Goal: Task Accomplishment & Management: Manage account settings

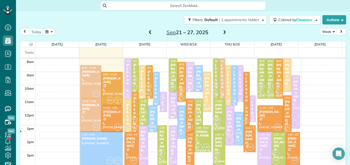
scroll to position [2, 2]
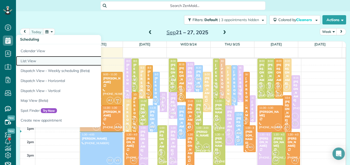
click at [29, 60] on link "List View" at bounding box center [80, 61] width 129 height 10
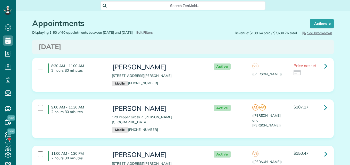
scroll to position [2, 2]
click at [153, 32] on span "Edit Filters" at bounding box center [144, 32] width 17 height 4
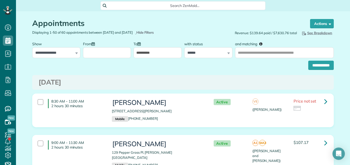
click at [121, 47] on div at bounding box center [107, 48] width 48 height 19
click at [120, 51] on input "From" at bounding box center [107, 52] width 48 height 11
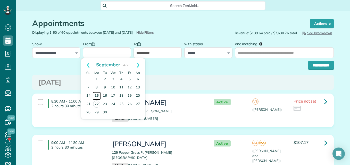
click at [96, 96] on link "15" at bounding box center [97, 96] width 8 height 8
type input "**********"
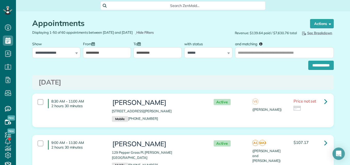
click at [153, 56] on input "**********" at bounding box center [157, 52] width 48 height 11
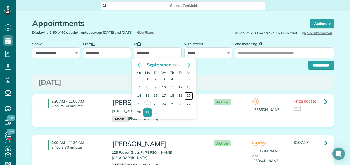
click at [188, 96] on link "20" at bounding box center [189, 96] width 8 height 8
type input "**********"
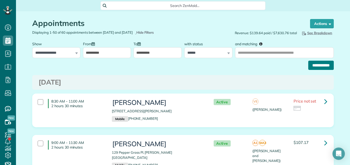
click at [316, 65] on input "**********" at bounding box center [321, 65] width 26 height 9
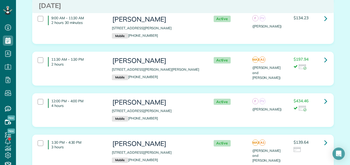
scroll to position [1659, 0]
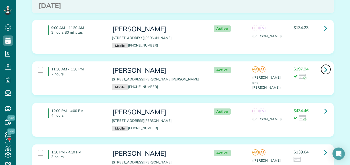
click at [324, 65] on icon at bounding box center [325, 69] width 3 height 9
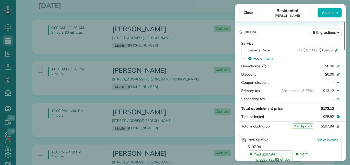
scroll to position [256, 0]
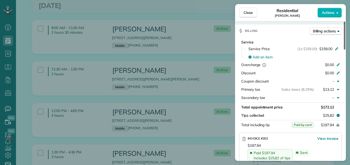
drag, startPoint x: 344, startPoint y: 35, endPoint x: 349, endPoint y: 86, distance: 51.5
click at [345, 50] on div at bounding box center [345, 36] width 2 height 28
click at [251, 15] on button "Close" at bounding box center [248, 13] width 18 height 10
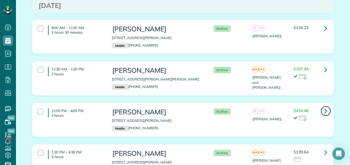
click at [324, 107] on icon at bounding box center [325, 111] width 3 height 9
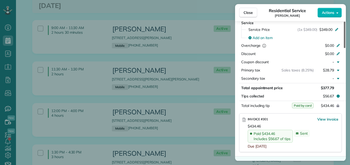
scroll to position [270, 0]
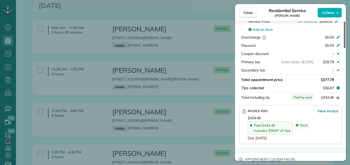
drag, startPoint x: 345, startPoint y: 39, endPoint x: 347, endPoint y: 90, distance: 51.1
click at [345, 48] on div at bounding box center [345, 35] width 2 height 27
click at [249, 13] on span "Close" at bounding box center [248, 12] width 9 height 5
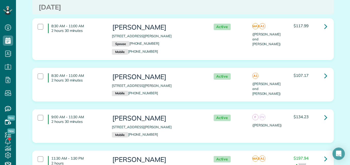
scroll to position [1563, 0]
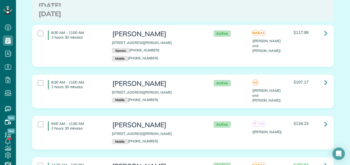
click at [297, 80] on span "$107.17" at bounding box center [301, 82] width 15 height 5
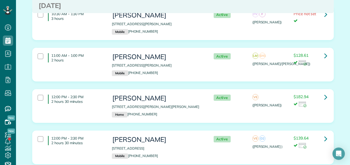
scroll to position [1344, 0]
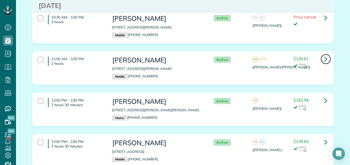
click at [324, 55] on icon at bounding box center [325, 59] width 3 height 9
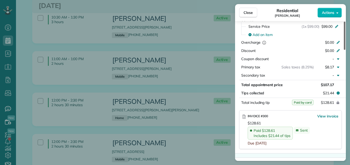
scroll to position [267, 0]
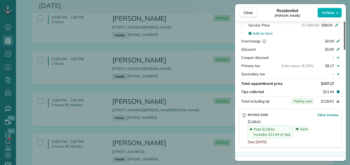
drag, startPoint x: 345, startPoint y: 42, endPoint x: 351, endPoint y: 96, distance: 54.5
click at [345, 50] on div at bounding box center [345, 36] width 2 height 28
click at [256, 11] on button "Close" at bounding box center [248, 13] width 18 height 10
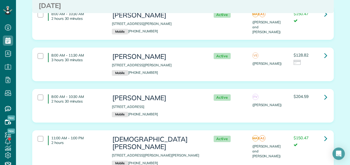
scroll to position [452, 0]
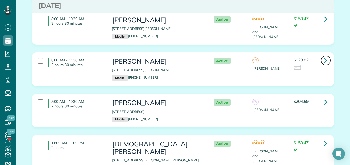
click at [324, 56] on icon at bounding box center [325, 60] width 3 height 9
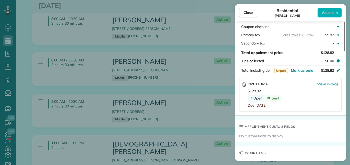
scroll to position [288, 0]
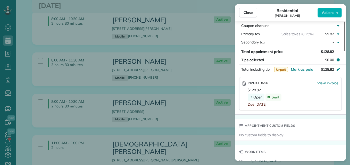
drag, startPoint x: 344, startPoint y: 42, endPoint x: 340, endPoint y: 103, distance: 60.4
click at [344, 51] on div at bounding box center [345, 36] width 2 height 29
click at [331, 83] on span "View invoice" at bounding box center [327, 83] width 21 height 5
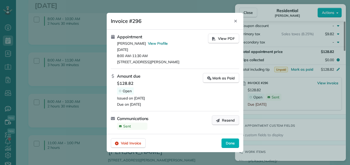
click at [234, 119] on span "Resend" at bounding box center [228, 120] width 13 height 5
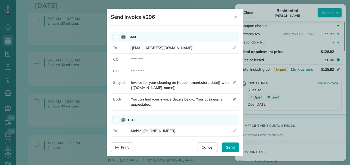
click at [231, 145] on div "Send" at bounding box center [231, 148] width 18 height 10
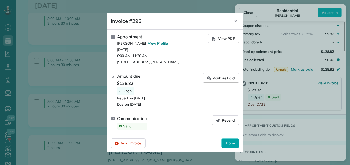
click at [228, 143] on span "Done" at bounding box center [230, 143] width 9 height 5
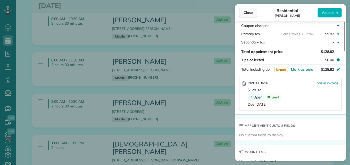
click at [246, 12] on span "Close" at bounding box center [248, 12] width 9 height 5
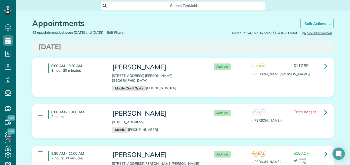
click at [316, 24] on strong "Bulk Actions" at bounding box center [315, 23] width 22 height 5
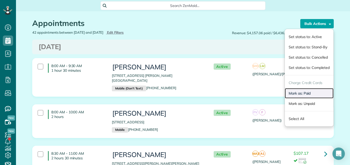
click at [298, 91] on link "Mark as: Paid" at bounding box center [309, 93] width 49 height 10
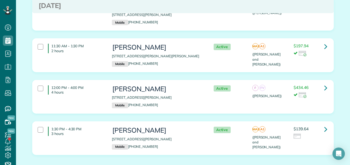
scroll to position [1808, 0]
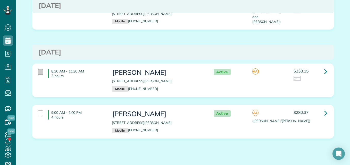
click at [39, 66] on div "8:30 AM - 11:30 AM 3 hours" at bounding box center [71, 73] width 74 height 14
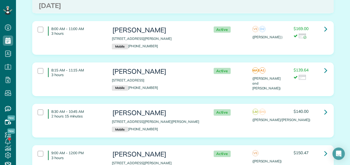
scroll to position [0, 0]
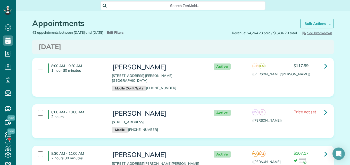
click at [324, 27] on link "Bulk Actions" at bounding box center [316, 23] width 33 height 9
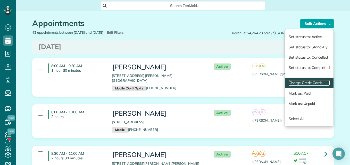
click at [296, 83] on link "Charge Credit Cards" at bounding box center [309, 82] width 41 height 5
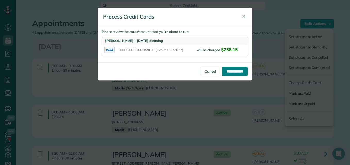
click at [238, 72] on input "**********" at bounding box center [235, 71] width 26 height 9
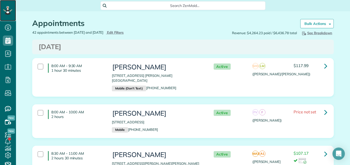
click at [6, 10] on rect at bounding box center [6, 11] width 2 height 2
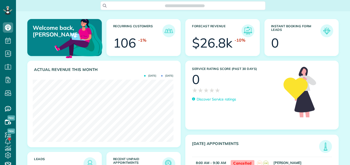
scroll to position [62, 140]
click at [168, 162] on img at bounding box center [169, 164] width 12 height 12
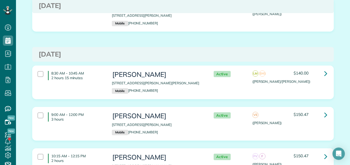
scroll to position [2527, 0]
click at [189, 154] on h3 "Jacki Eylander" at bounding box center [157, 157] width 91 height 7
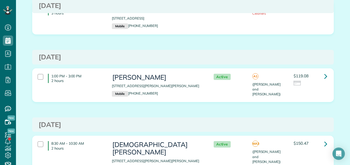
scroll to position [0, 0]
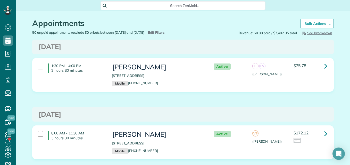
click at [315, 15] on div "Appointments the List View [2 min] Schedule Changes Actions Create Appointment …" at bounding box center [182, 20] width 309 height 19
click at [314, 20] on link "Bulk Actions" at bounding box center [316, 23] width 33 height 9
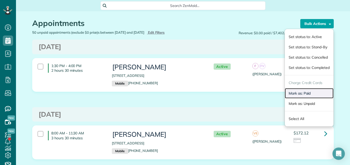
click at [301, 93] on link "Mark as: Paid" at bounding box center [309, 93] width 49 height 10
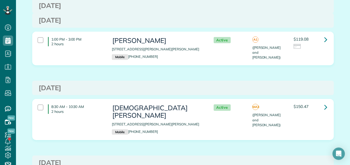
scroll to position [926, 0]
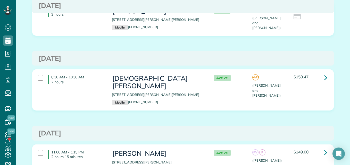
click at [82, 83] on p "2 hours" at bounding box center [77, 82] width 53 height 5
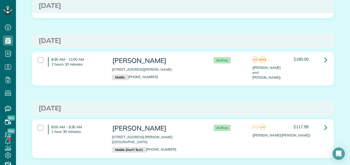
scroll to position [2233, 0]
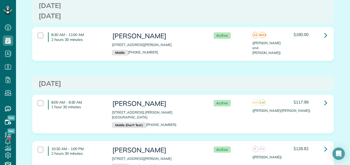
click at [278, 99] on div "8:00 AM - 9:30 AM 1 hour 30 minutes Mrs. Cazalet 115 North Waterheaven Cr. Mont…" at bounding box center [182, 114] width 297 height 33
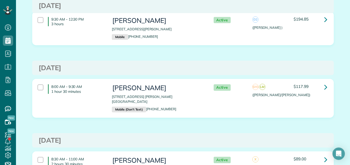
scroll to position [1807, 0]
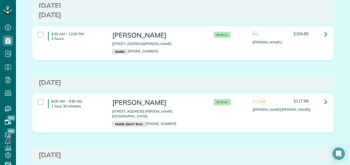
click at [307, 107] on div "8:00 AM - 9:30 AM 1 hour 30 minutes Mrs. Cazalet 115 North Waterheaven Cr. Mont…" at bounding box center [182, 113] width 297 height 33
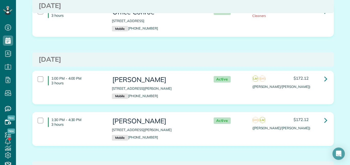
scroll to position [0, 0]
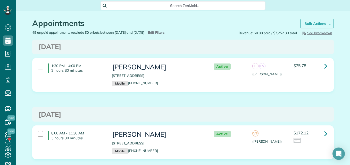
click at [309, 21] on link "Bulk Actions" at bounding box center [316, 23] width 33 height 9
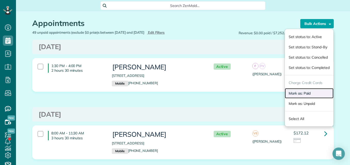
click at [298, 94] on link "Mark as: Paid" at bounding box center [309, 93] width 49 height 10
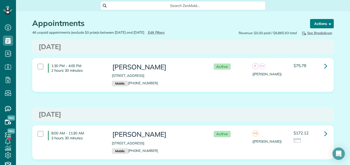
click at [320, 22] on button "Actions" at bounding box center [322, 23] width 24 height 9
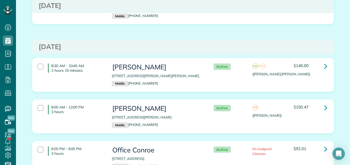
scroll to position [2312, 0]
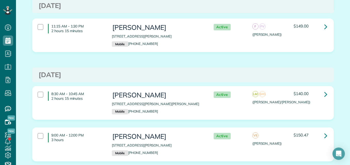
click at [257, 122] on div "8:30 AM - 10:45 AM 2 hours 15 minutes Jordan Schramme 134 South Carson Cub Cour…" at bounding box center [182, 106] width 309 height 41
click at [263, 139] on div "9:00 AM - 12:00 PM 3 hours Brenna Dillon 159 Clearmont Place Montgomery TX 7731…" at bounding box center [182, 145] width 297 height 28
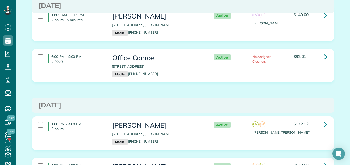
scroll to position [0, 0]
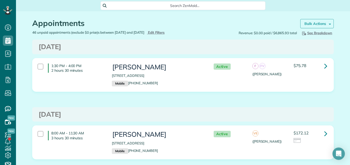
click at [324, 23] on link "Bulk Actions" at bounding box center [316, 23] width 33 height 9
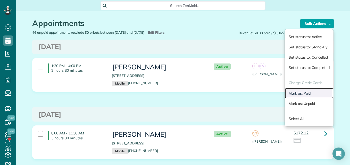
click at [297, 93] on link "Mark as: Paid" at bounding box center [309, 93] width 49 height 10
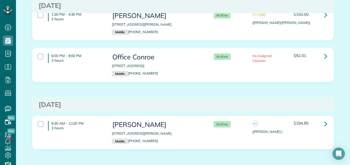
scroll to position [1652, 0]
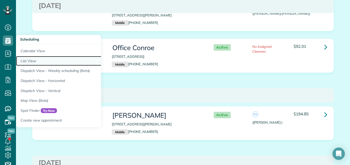
click at [31, 61] on link "List View" at bounding box center [80, 61] width 129 height 10
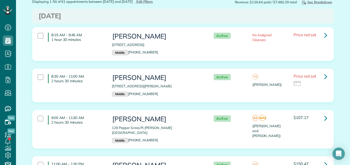
scroll to position [54, 0]
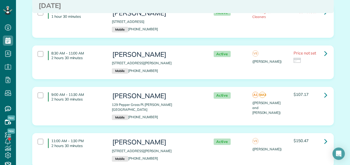
click at [194, 89] on div "9:00 AM - 11:30 AM 2 hours 30 minutes [PERSON_NAME] [STREET_ADDRESS] [PERSON_NA…" at bounding box center [182, 106] width 301 height 38
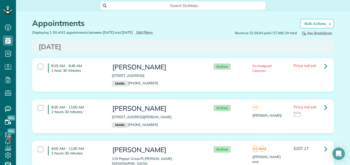
click at [316, 19] on div "Appointments the List View [2 min] Schedule Changes Actions Create Appointment …" at bounding box center [182, 20] width 309 height 19
click at [315, 22] on strong "Bulk Actions" at bounding box center [315, 23] width 22 height 5
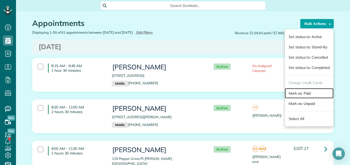
click at [291, 95] on link "Mark as: Paid" at bounding box center [309, 93] width 49 height 10
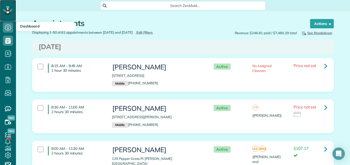
click at [13, 7] on div at bounding box center [7, 10] width 15 height 21
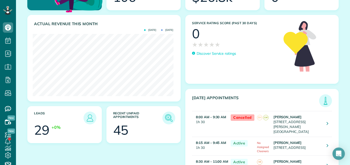
scroll to position [49, 0]
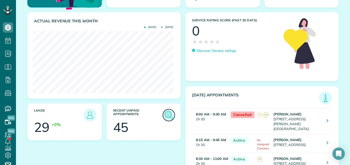
click at [166, 112] on img at bounding box center [169, 116] width 12 height 12
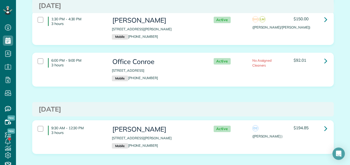
scroll to position [1670, 0]
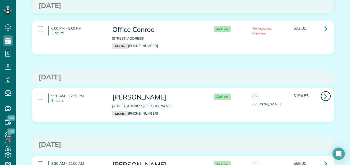
click at [325, 92] on icon at bounding box center [325, 96] width 3 height 9
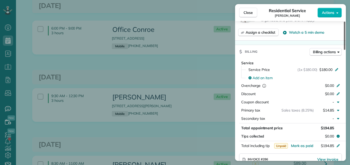
scroll to position [215, 0]
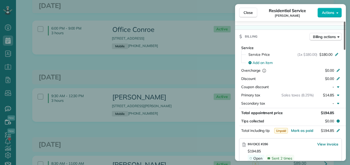
drag, startPoint x: 345, startPoint y: 47, endPoint x: 344, endPoint y: 92, distance: 44.6
click at [344, 50] on div at bounding box center [345, 36] width 2 height 28
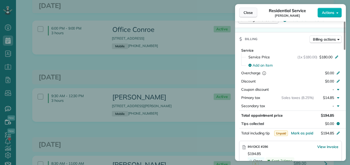
click at [247, 11] on span "Close" at bounding box center [248, 12] width 9 height 5
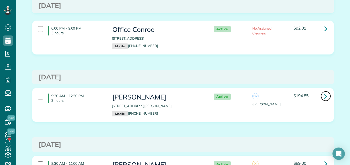
click at [324, 92] on icon at bounding box center [325, 96] width 3 height 9
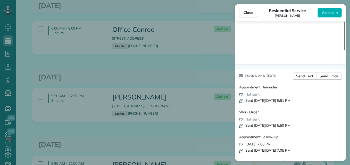
scroll to position [545, 0]
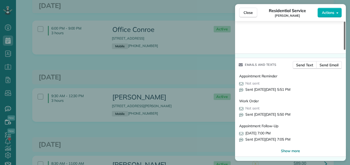
drag, startPoint x: 343, startPoint y: 42, endPoint x: 345, endPoint y: 161, distance: 119.6
click at [345, 50] on div at bounding box center [345, 36] width 2 height 28
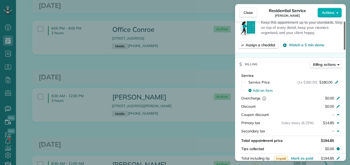
scroll to position [193, 0]
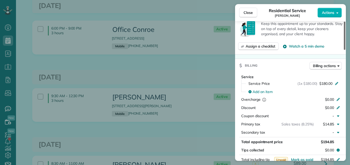
drag, startPoint x: 345, startPoint y: 150, endPoint x: 339, endPoint y: 79, distance: 71.8
click at [344, 50] on div at bounding box center [345, 36] width 2 height 28
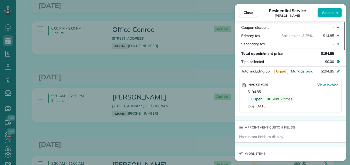
scroll to position [280, 0]
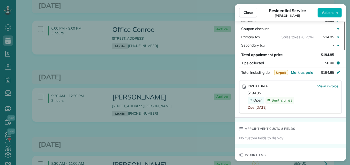
drag, startPoint x: 344, startPoint y: 77, endPoint x: 346, endPoint y: 94, distance: 17.8
click at [345, 50] on div at bounding box center [345, 36] width 2 height 28
click at [327, 86] on span "View invoice" at bounding box center [327, 86] width 21 height 5
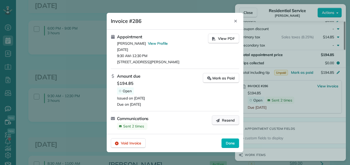
click at [226, 119] on span "Resend" at bounding box center [228, 120] width 13 height 5
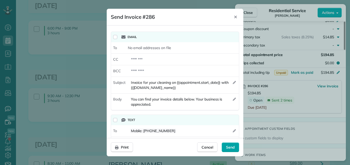
click at [228, 146] on span "Send" at bounding box center [230, 147] width 9 height 5
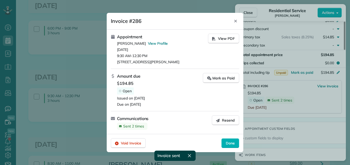
click at [228, 146] on div "Done" at bounding box center [230, 144] width 18 height 10
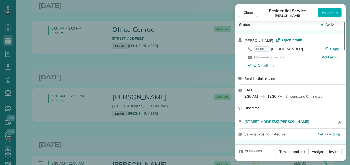
scroll to position [0, 0]
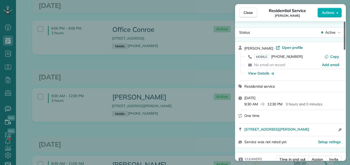
drag, startPoint x: 345, startPoint y: 96, endPoint x: 345, endPoint y: 32, distance: 64.2
click at [345, 32] on div at bounding box center [345, 36] width 2 height 28
click at [249, 17] on button "Close" at bounding box center [248, 13] width 18 height 10
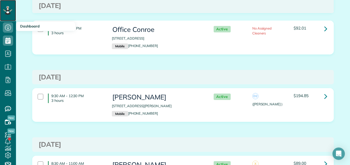
click at [5, 8] on icon at bounding box center [7, 10] width 9 height 9
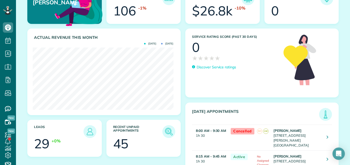
scroll to position [36, 0]
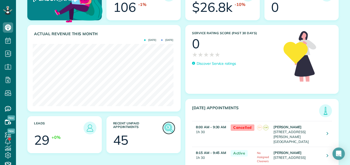
click at [164, 127] on img at bounding box center [169, 128] width 12 height 12
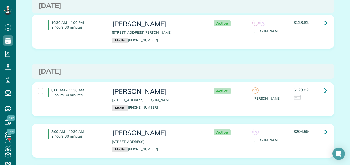
scroll to position [2156, 0]
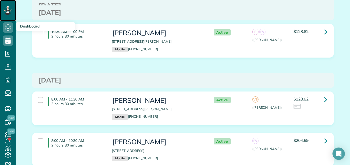
click at [9, 10] on icon at bounding box center [7, 10] width 3 height 2
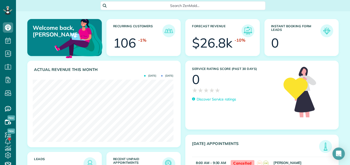
click at [218, 6] on span "Search ZenMaid…" at bounding box center [184, 5] width 157 height 5
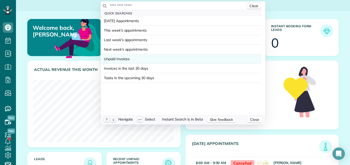
click at [111, 58] on span "Unpaid Invoices" at bounding box center [117, 58] width 26 height 5
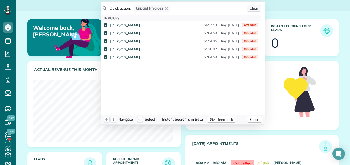
click at [252, 7] on span "Clear" at bounding box center [253, 8] width 9 height 5
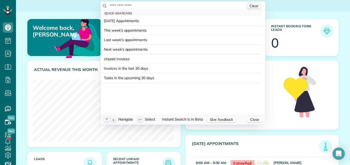
click at [252, 7] on span "Clear" at bounding box center [253, 6] width 9 height 5
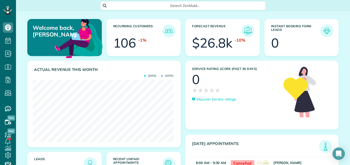
click at [82, 7] on html "Dashboard Scheduling Calendar View List View" at bounding box center [175, 82] width 350 height 165
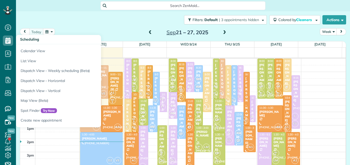
scroll to position [2, 2]
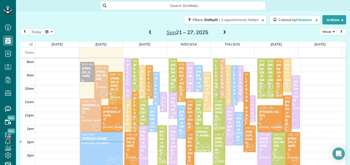
click at [171, 3] on div "Search ZenMaid…" at bounding box center [182, 5] width 165 height 9
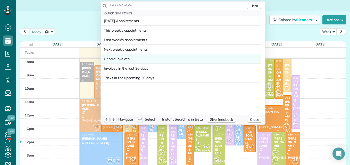
click at [122, 60] on span "Unpaid Invoices" at bounding box center [117, 58] width 26 height 5
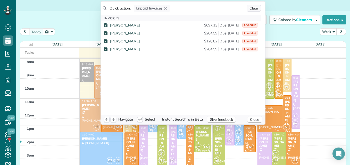
click at [252, 10] on span "Clear" at bounding box center [253, 8] width 9 height 5
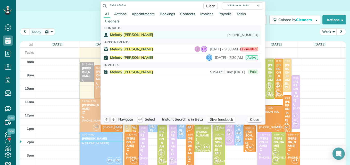
type input "**********"
click at [123, 34] on span "Koch" at bounding box center [138, 34] width 30 height 5
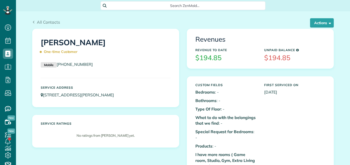
scroll to position [2, 2]
click at [320, 26] on button "Actions" at bounding box center [322, 22] width 24 height 9
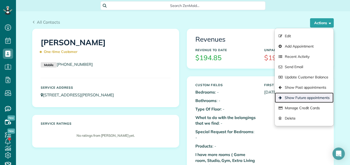
click at [297, 93] on link "Show Future appointments" at bounding box center [304, 98] width 59 height 10
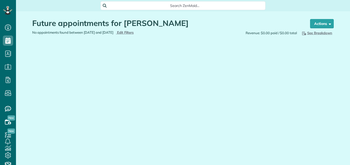
scroll to position [2, 2]
click at [320, 19] on button "Actions" at bounding box center [322, 23] width 24 height 9
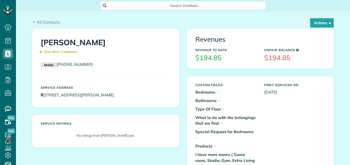
scroll to position [2, 2]
click at [319, 21] on button "Actions" at bounding box center [322, 22] width 24 height 9
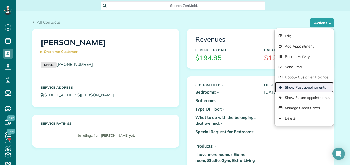
click at [296, 87] on link "Show Past appointments" at bounding box center [304, 87] width 59 height 10
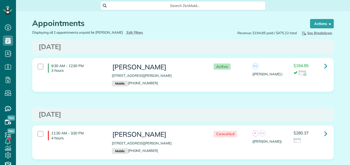
scroll to position [2, 2]
